Goal: Task Accomplishment & Management: Use online tool/utility

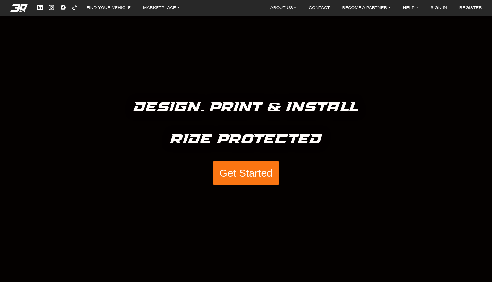
click at [247, 168] on button "Get Started" at bounding box center [246, 173] width 66 height 25
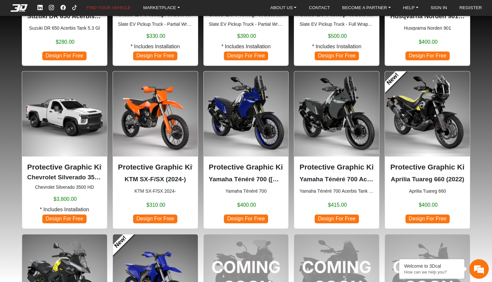
scroll to position [325, 0]
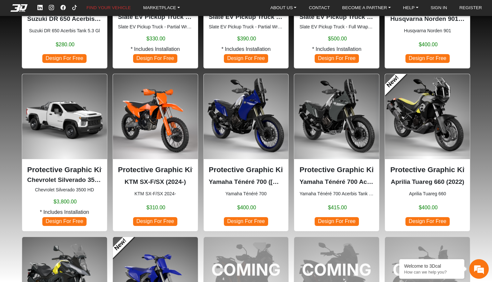
click at [239, 114] on img at bounding box center [246, 116] width 85 height 85
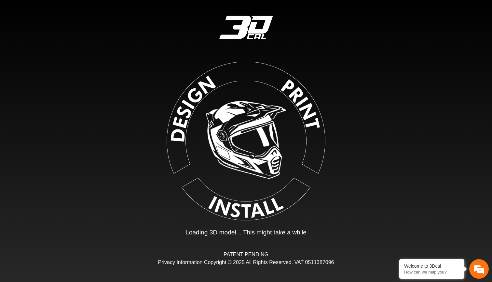
type input "*"
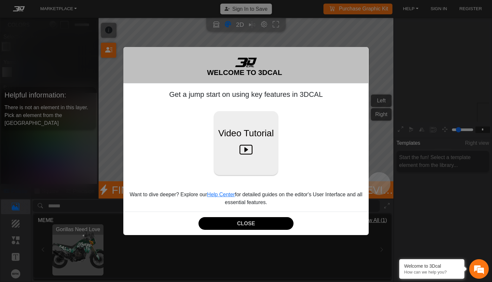
scroll to position [70, 74]
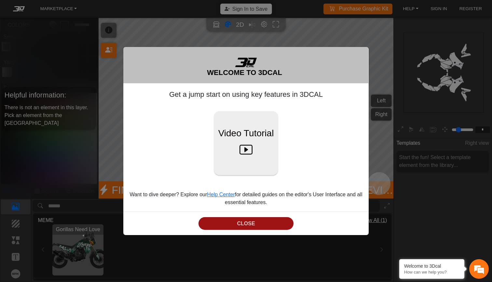
click at [245, 220] on button "CLOSE" at bounding box center [246, 223] width 95 height 13
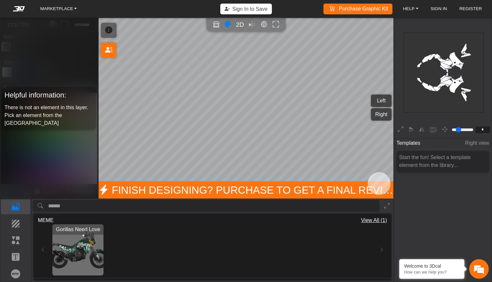
click at [81, 249] on img "View Gorillas Need Love" at bounding box center [77, 249] width 51 height 51
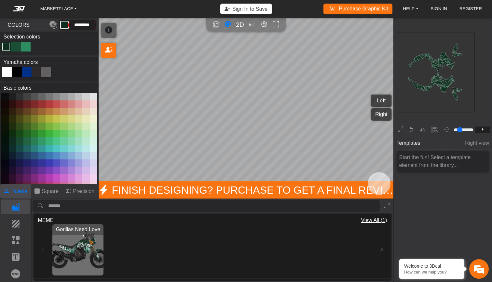
click at [25, 72] on div at bounding box center [27, 72] width 10 height 10
type input "*********"
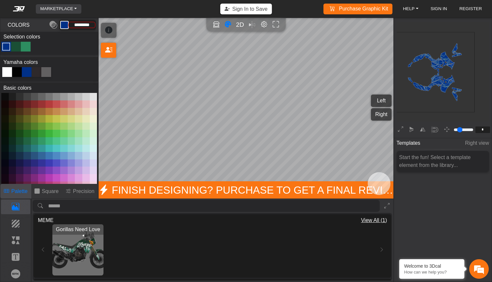
click at [56, 8] on link "MARKETPLACE" at bounding box center [59, 8] width 42 height 9
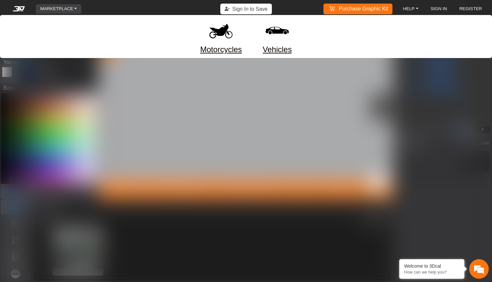
click at [214, 38] on img at bounding box center [220, 30] width 27 height 27
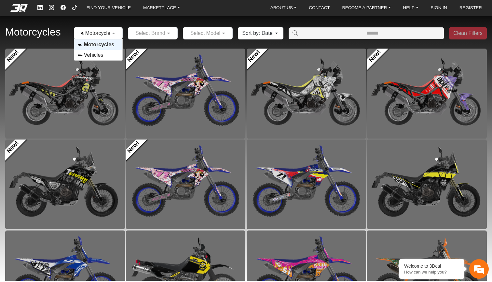
click at [118, 34] on span at bounding box center [114, 33] width 8 height 8
click at [159, 34] on input "text" at bounding box center [147, 33] width 30 height 8
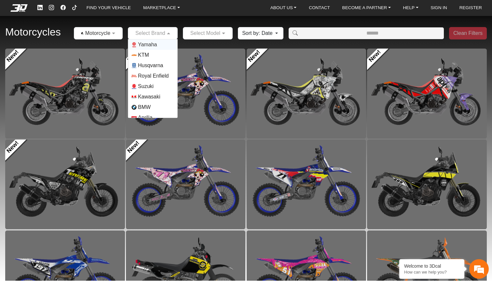
click at [157, 44] on span "Yamaha" at bounding box center [147, 45] width 19 height 8
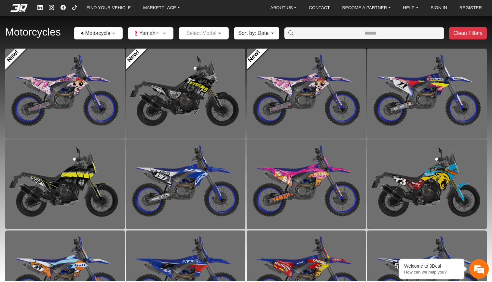
click at [217, 33] on span at bounding box center [221, 33] width 8 height 8
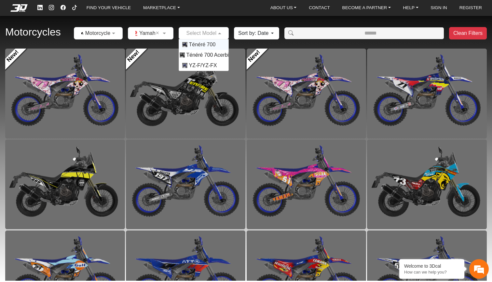
click at [216, 44] on span "Ténéré 700" at bounding box center [202, 45] width 27 height 8
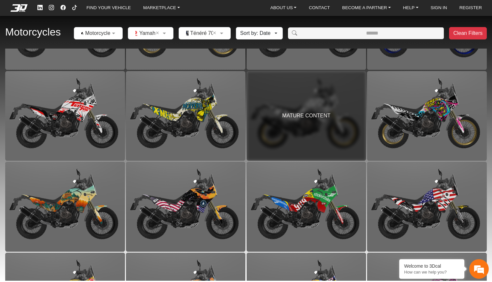
scroll to position [163, 0]
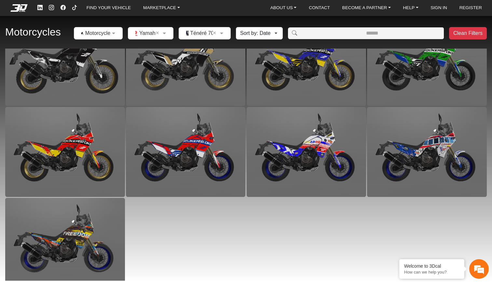
scroll to position [1939, 0]
click at [471, 34] on button "Clean Filters" at bounding box center [468, 33] width 38 height 12
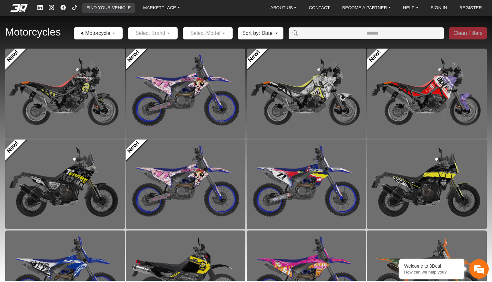
click at [118, 7] on link "FIND YOUR VEHICLE" at bounding box center [109, 7] width 50 height 9
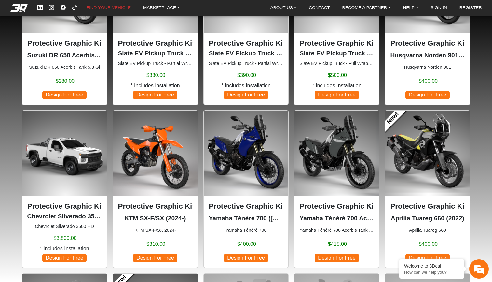
scroll to position [290, 0]
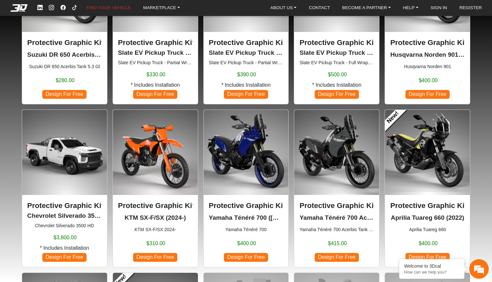
click at [245, 144] on img at bounding box center [246, 152] width 85 height 85
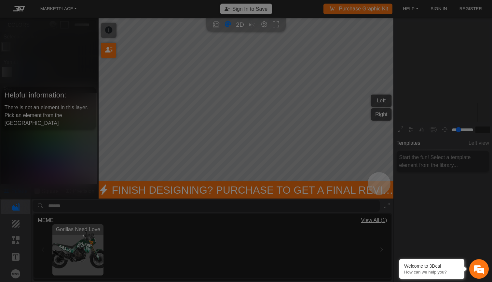
type input "*"
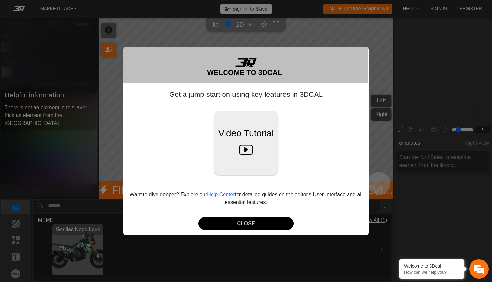
scroll to position [70, 74]
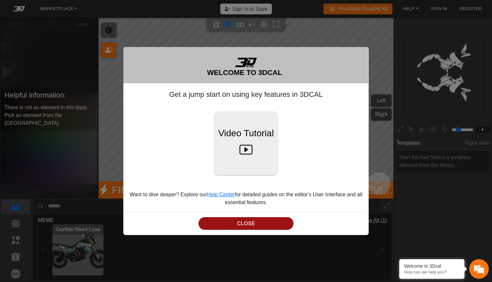
click at [248, 220] on button "CLOSE" at bounding box center [246, 223] width 95 height 13
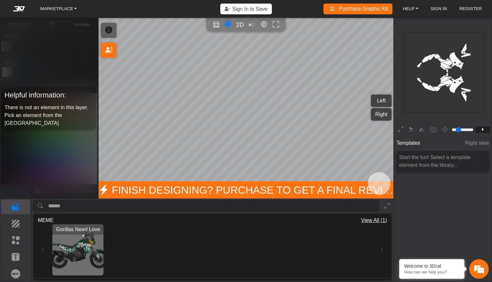
click at [456, 61] on rect at bounding box center [444, 73] width 80 height 80
click at [17, 223] on p "Background" at bounding box center [15, 224] width 29 height 8
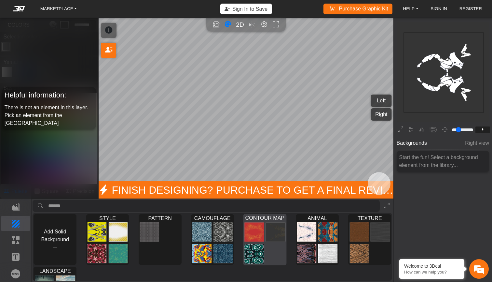
click at [252, 233] on img at bounding box center [254, 232] width 19 height 20
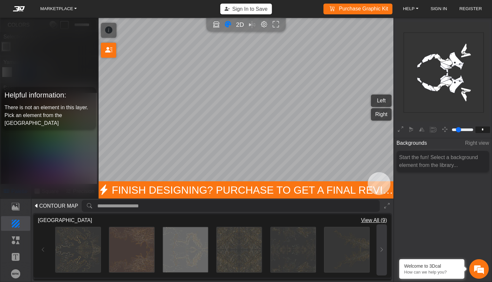
click at [379, 247] on icon at bounding box center [381, 250] width 5 height 6
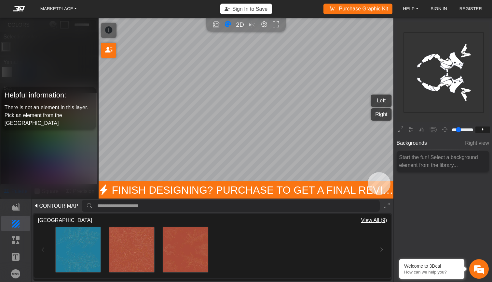
click at [35, 206] on icon at bounding box center [36, 206] width 5 height 8
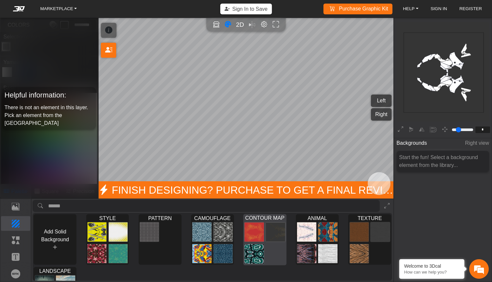
click at [249, 255] on img at bounding box center [254, 254] width 19 height 20
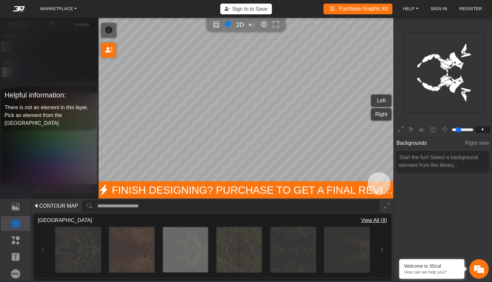
click at [366, 219] on span "View All (9)" at bounding box center [374, 220] width 26 height 8
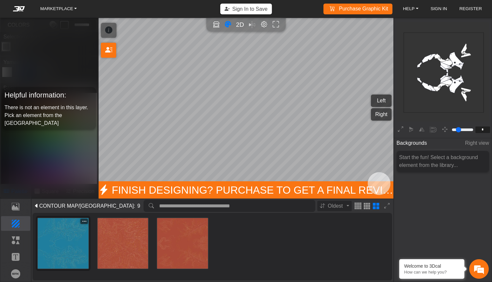
scroll to position [59, 0]
click at [68, 239] on img at bounding box center [63, 244] width 51 height 51
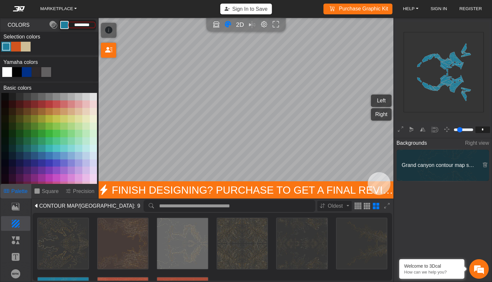
scroll to position [0, 0]
click at [189, 247] on img at bounding box center [182, 243] width 51 height 51
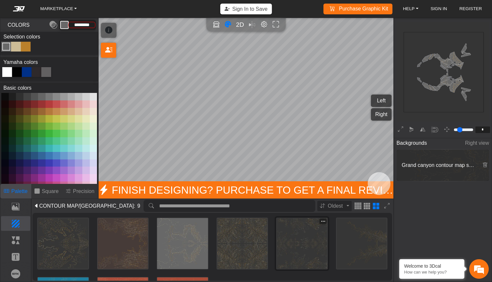
click at [304, 235] on img at bounding box center [302, 243] width 51 height 51
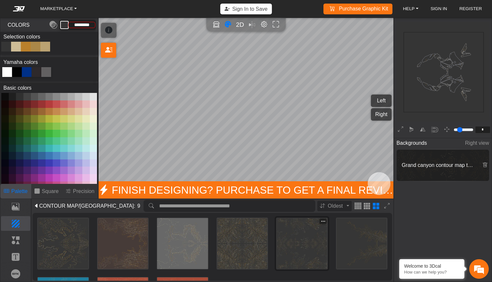
type input "*********"
click at [17, 224] on p "Background" at bounding box center [15, 224] width 29 height 8
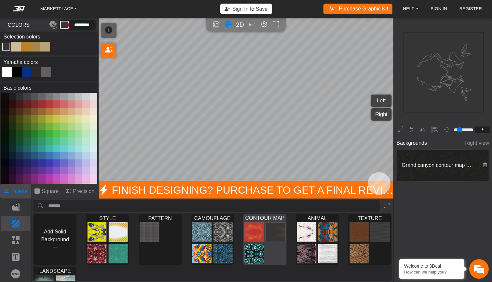
click at [259, 232] on img at bounding box center [254, 232] width 19 height 20
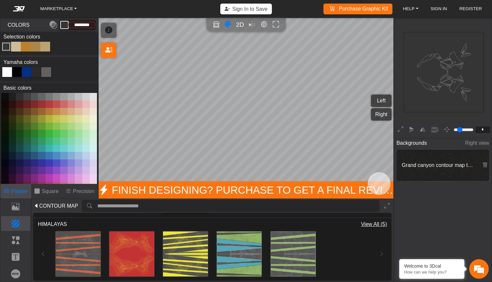
scroll to position [71, 0]
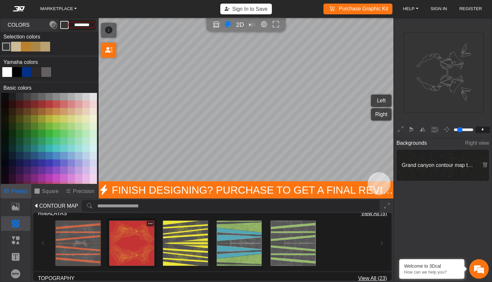
click at [126, 247] on img at bounding box center [131, 242] width 45 height 45
